Goal: Manage account settings

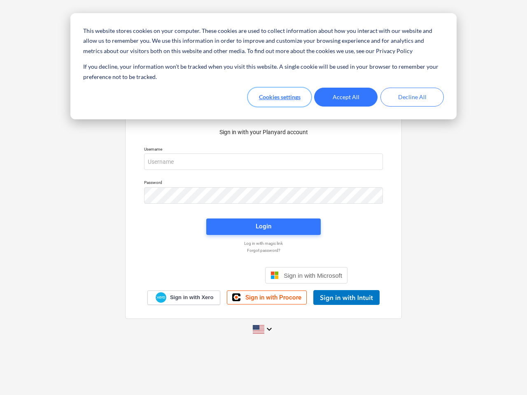
click at [279, 97] on button "Cookies settings" at bounding box center [279, 97] width 63 height 19
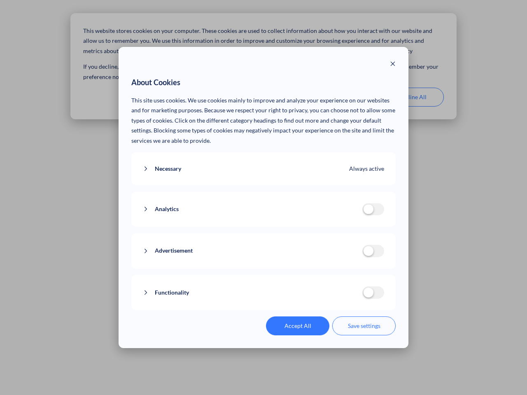
click at [346, 97] on p "This site uses cookies. We use cookies mainly to improve and analyze your exper…" at bounding box center [263, 120] width 265 height 51
click at [412, 97] on div "About Cookies This site uses cookies. We use cookies mainly to improve and anal…" at bounding box center [263, 197] width 527 height 395
click at [263, 162] on div "Necessary Always active These cookies are necessary for the website to function…" at bounding box center [263, 168] width 265 height 33
click at [263, 195] on div "Analytics analytics cookies disallowed These cookies help us to understand how …" at bounding box center [263, 209] width 265 height 35
click at [263, 227] on div "Analytics analytics cookies disallowed These cookies help us to understand how …" at bounding box center [263, 209] width 265 height 35
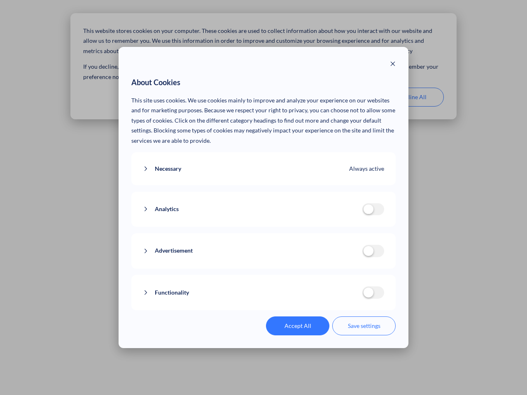
click at [306, 275] on div "Functionality functionality cookies disallowed We use a set of cookies that are…" at bounding box center [263, 292] width 265 height 35
click at [346, 297] on button "Functionality" at bounding box center [252, 293] width 219 height 10
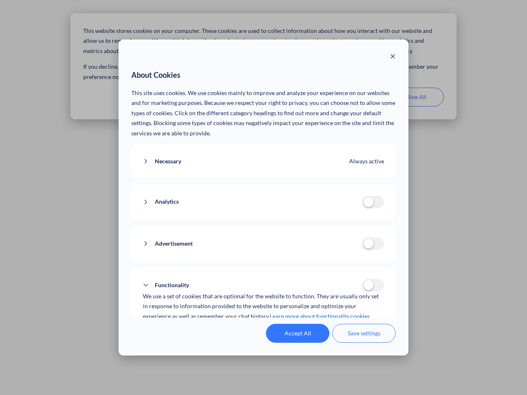
click at [263, 329] on div "Accept All Save settings" at bounding box center [263, 333] width 265 height 19
